Goal: Navigation & Orientation: Find specific page/section

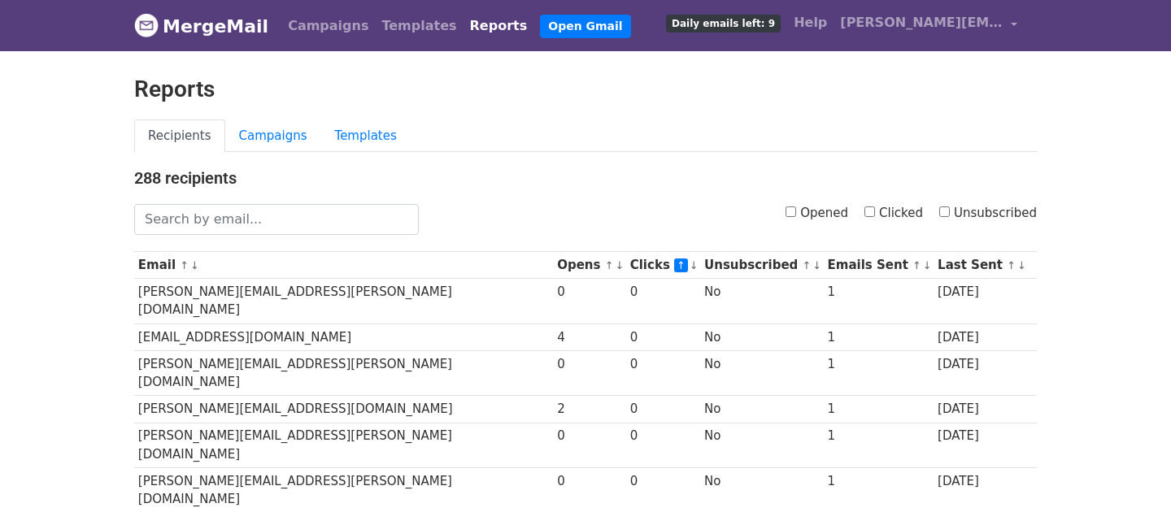
click at [172, 28] on link "MergeMail" at bounding box center [201, 26] width 134 height 34
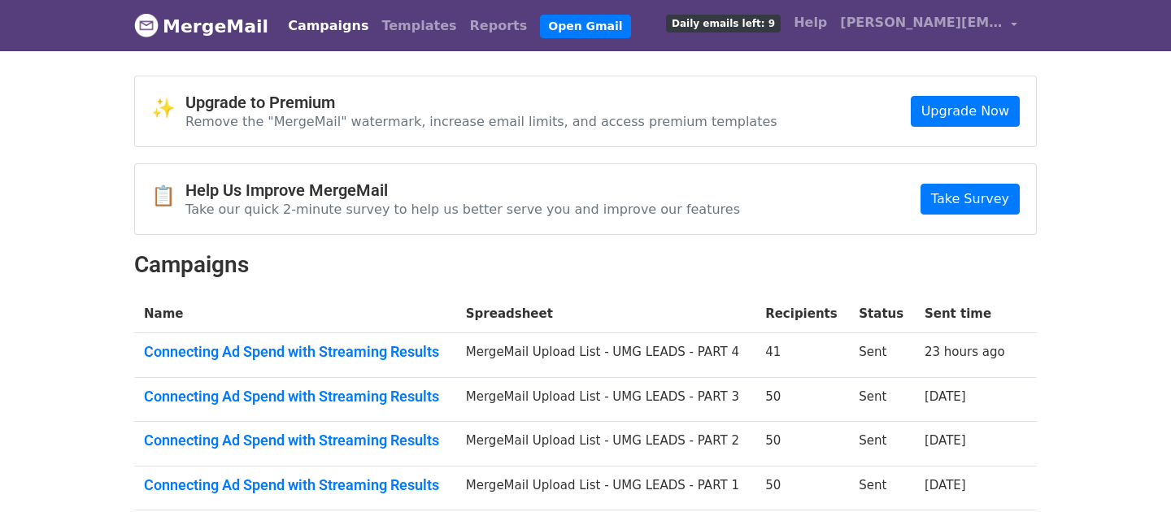
click at [49, 96] on body "MergeMail Campaigns Templates Reports Open Gmail Daily emails left: 9 Help [PER…" at bounding box center [585, 360] width 1171 height 721
